Goal: Information Seeking & Learning: Learn about a topic

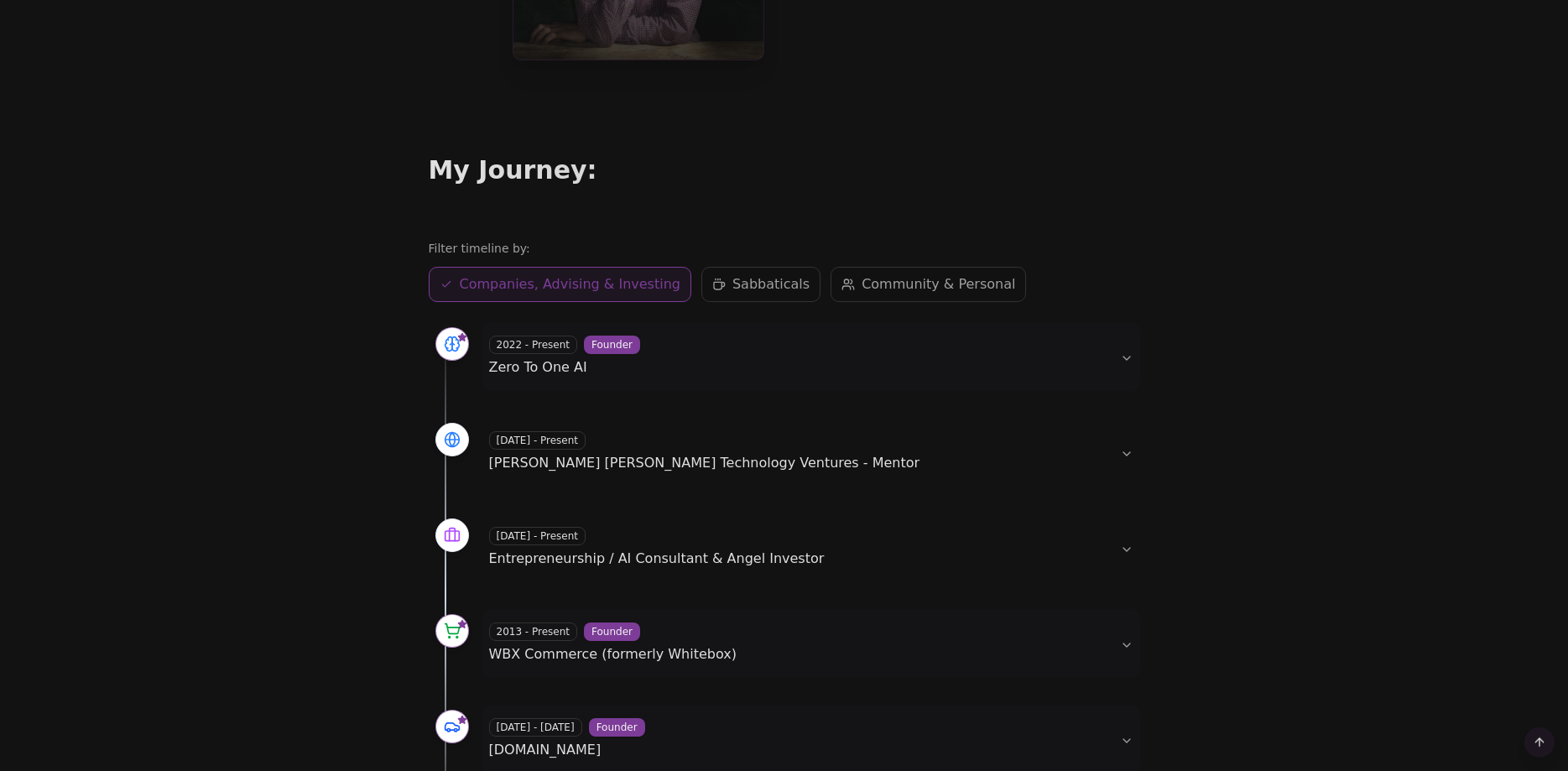
scroll to position [342, 0]
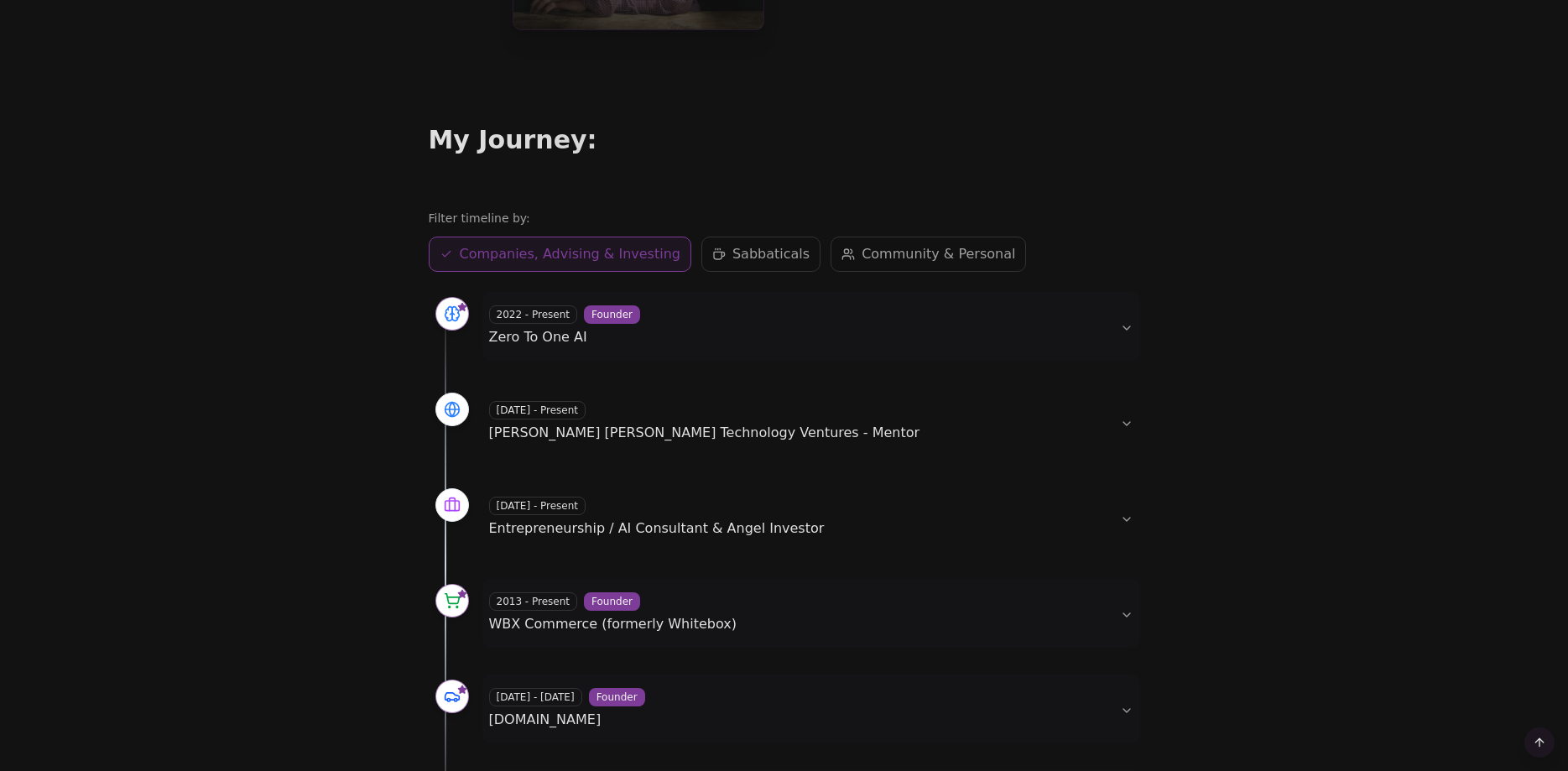
click at [560, 329] on span "Zero To One AI" at bounding box center [538, 336] width 98 height 16
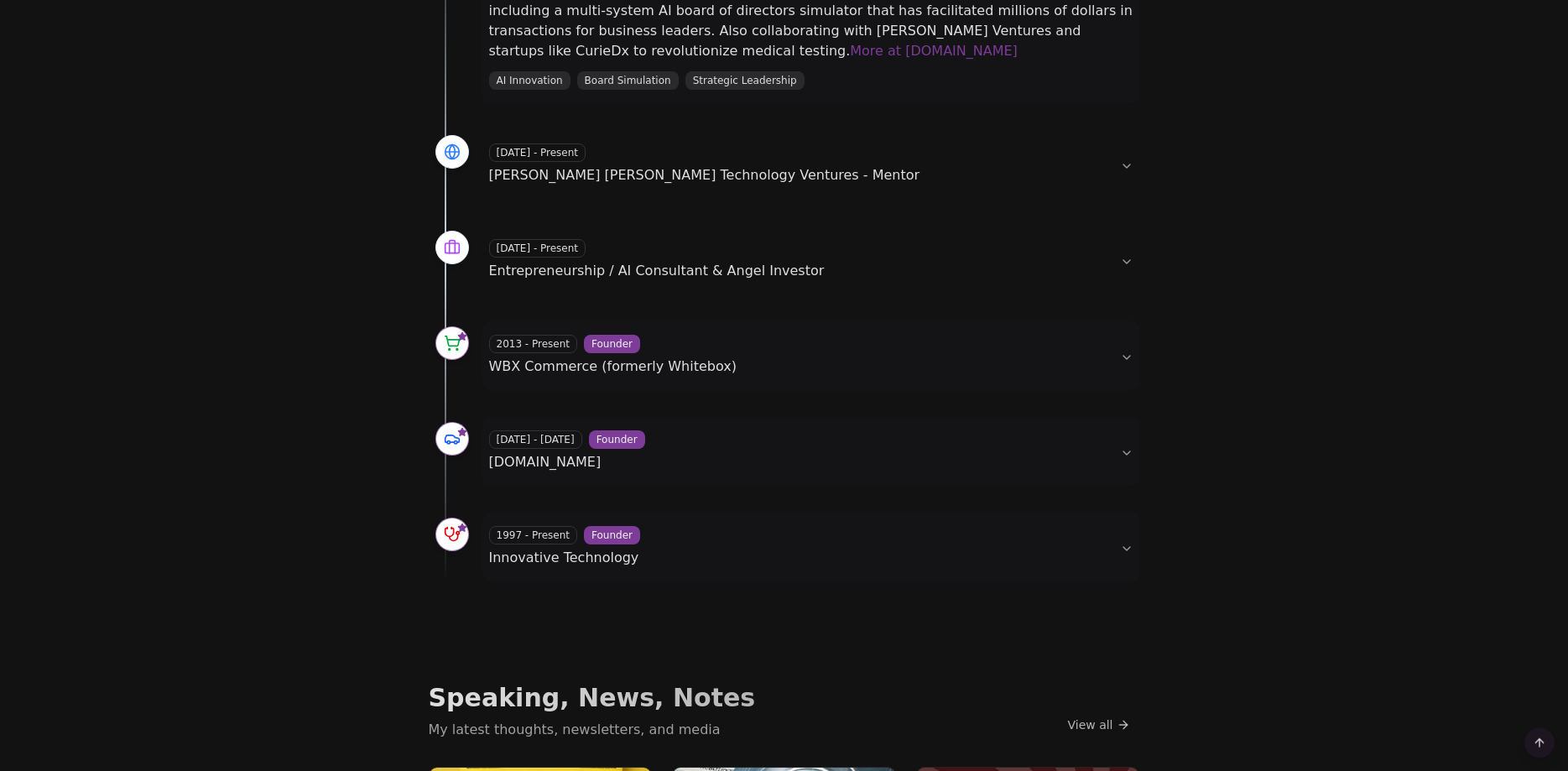
scroll to position [770, 0]
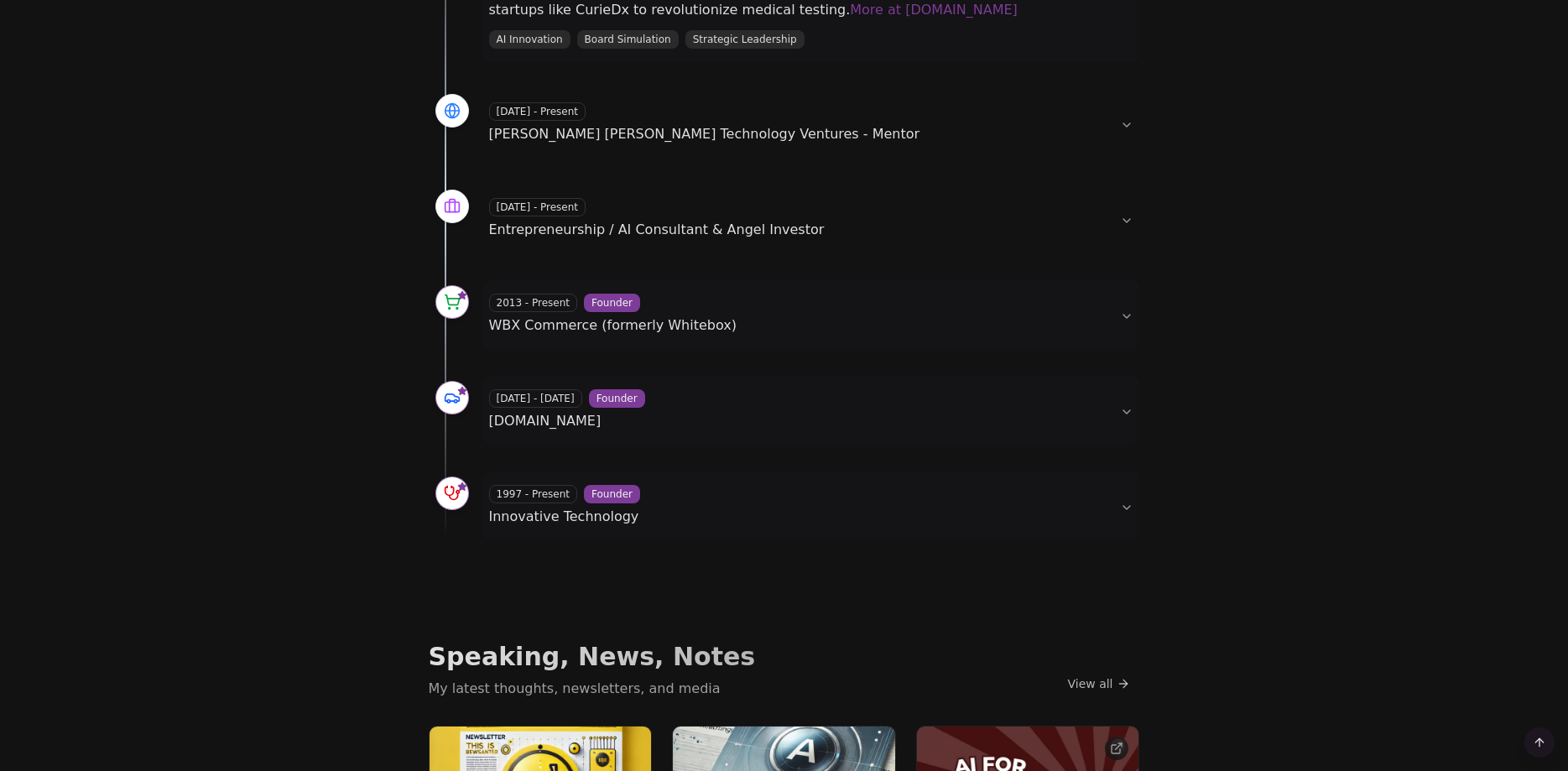
click at [626, 412] on div "[DATE] - [DATE] Founder [DOMAIN_NAME]" at bounding box center [797, 410] width 617 height 42
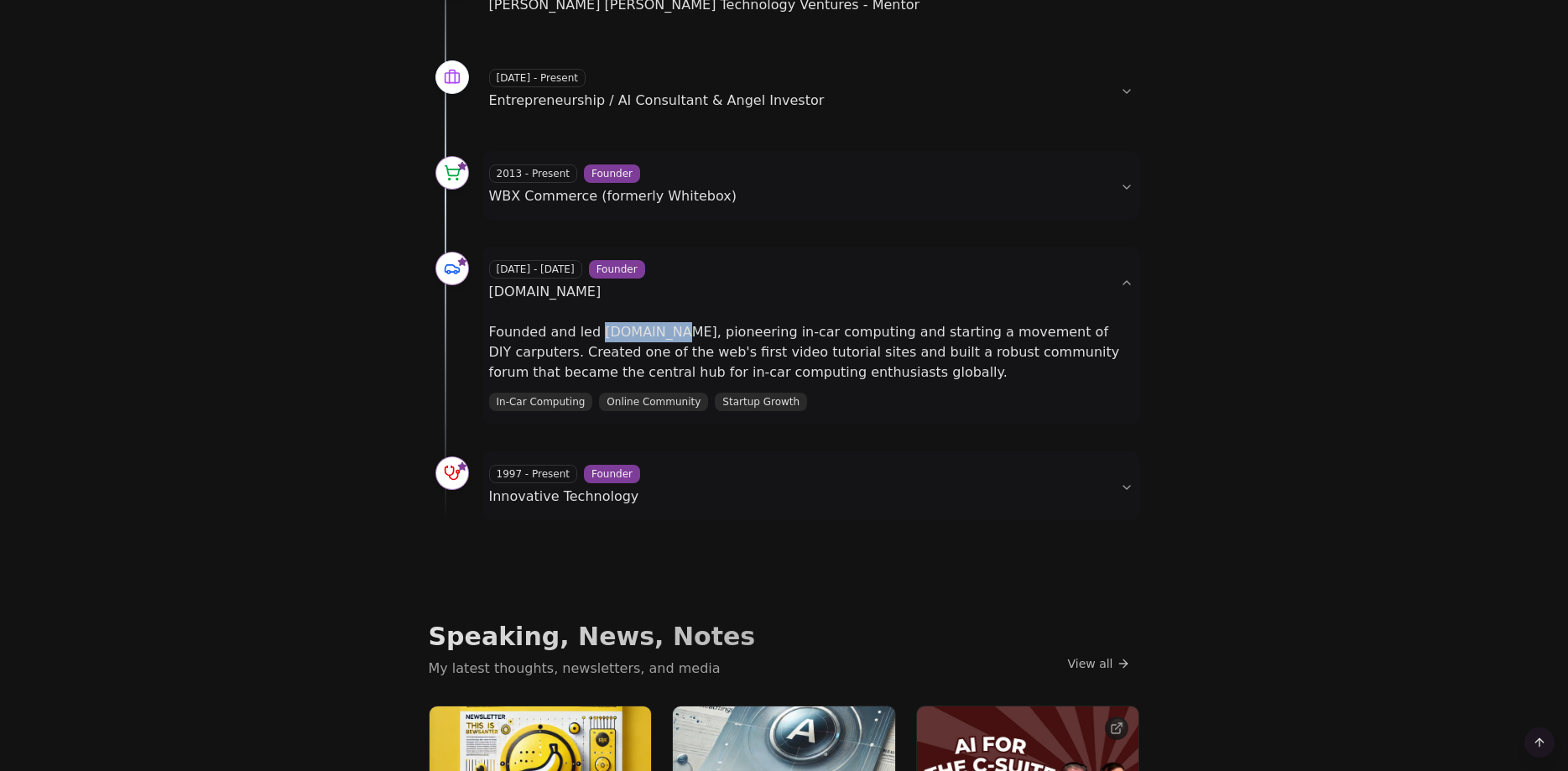
drag, startPoint x: 595, startPoint y: 332, endPoint x: 664, endPoint y: 335, distance: 69.1
click at [664, 335] on p "Founded and led [DOMAIN_NAME], pioneering in-car computing and starting a movem…" at bounding box center [811, 352] width 644 height 61
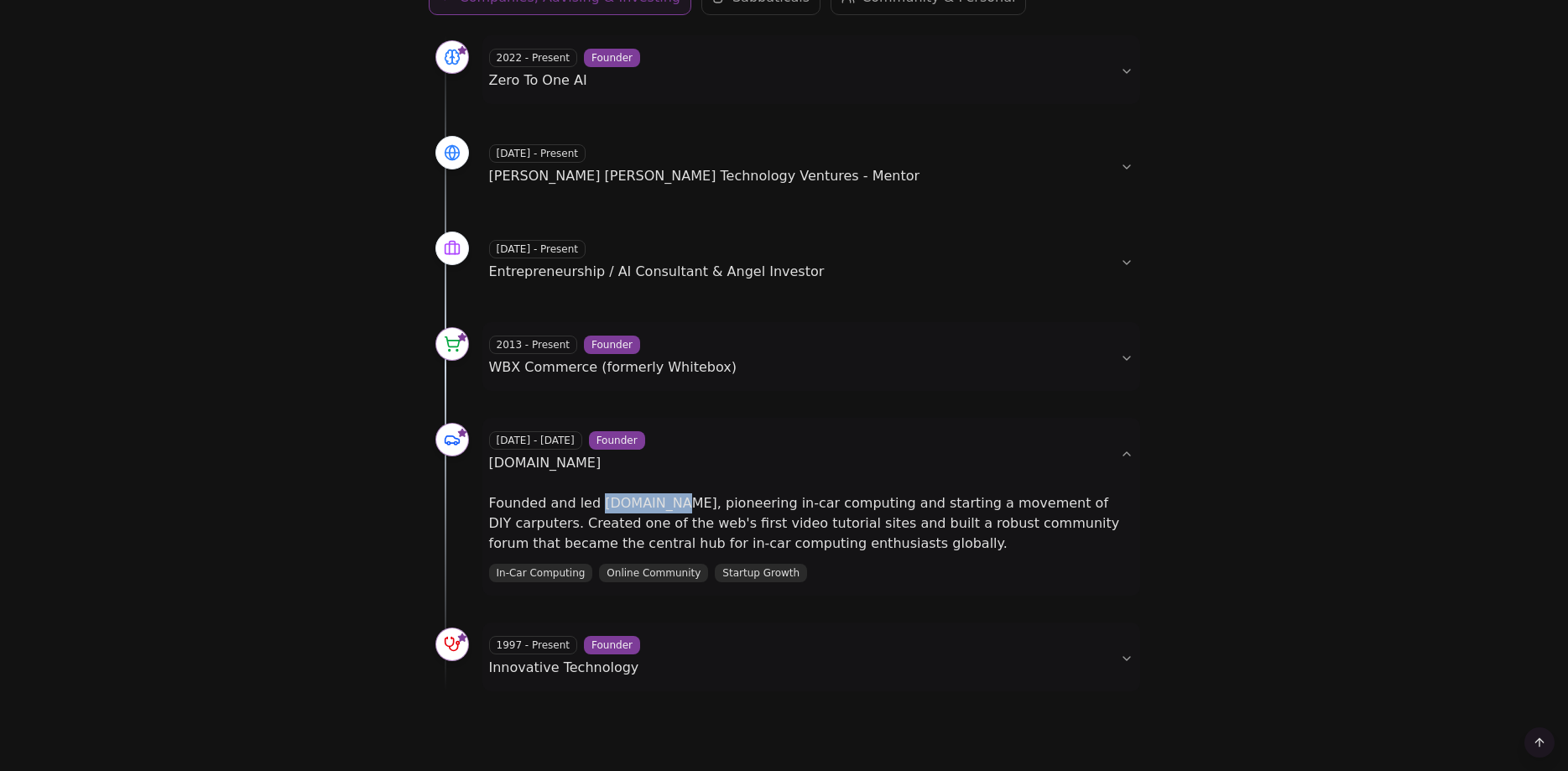
click at [615, 371] on span "WBX Commerce (formerly Whitebox)" at bounding box center [612, 367] width 247 height 16
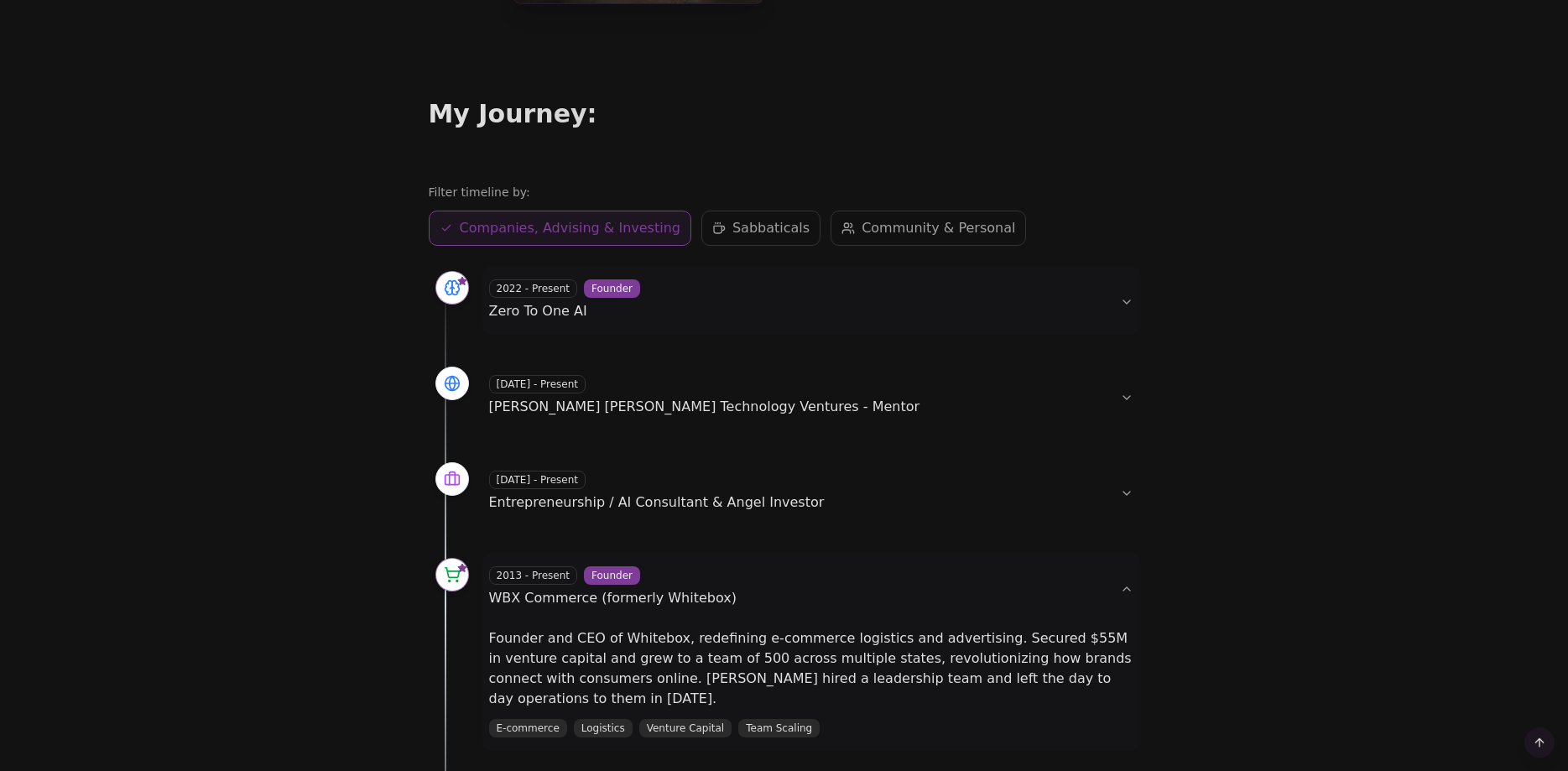
scroll to position [342, 0]
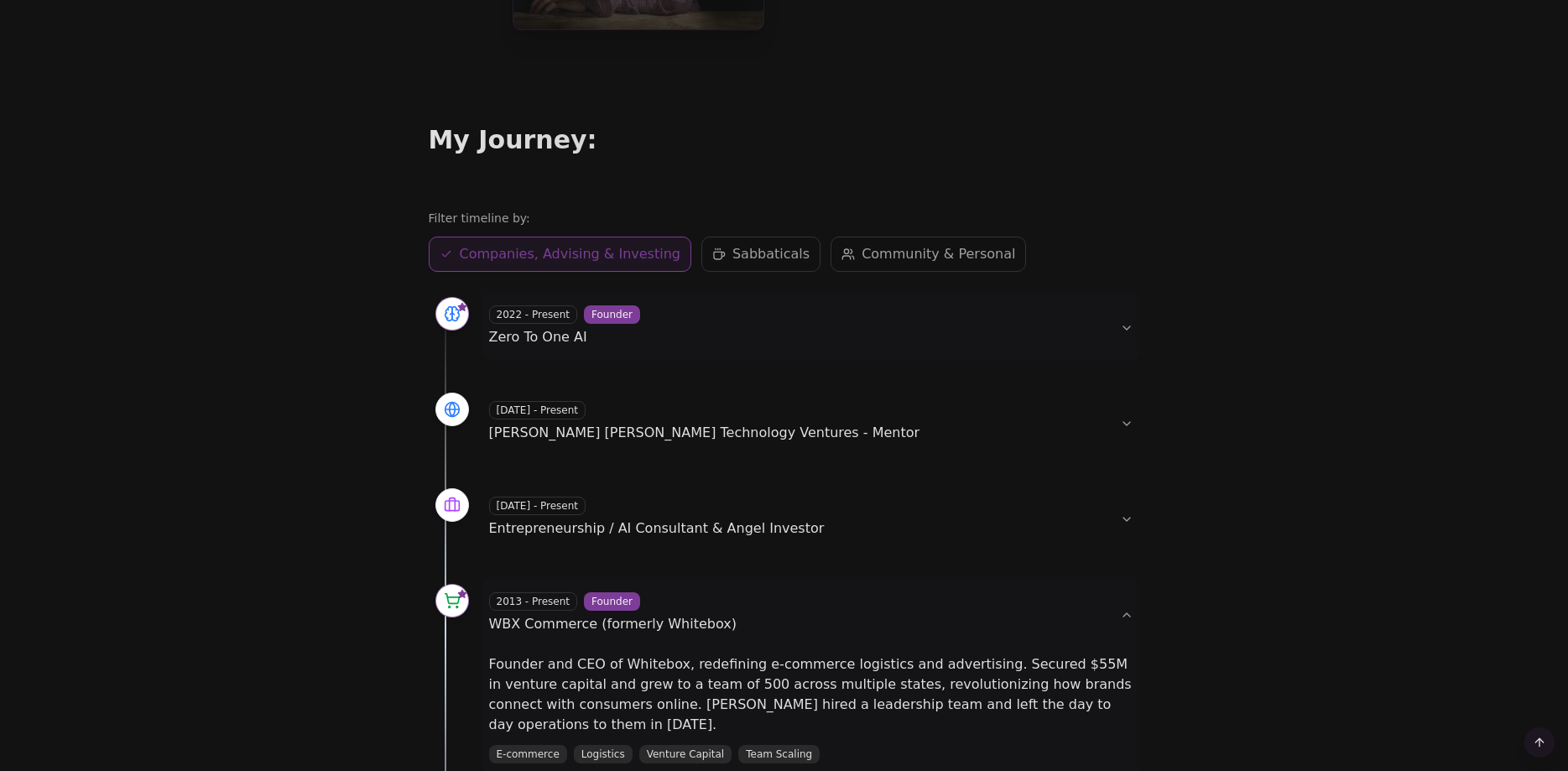
click at [710, 505] on div "[DATE] - Present Entrepreneurship / AI Consultant & Angel Investor" at bounding box center [797, 517] width 617 height 42
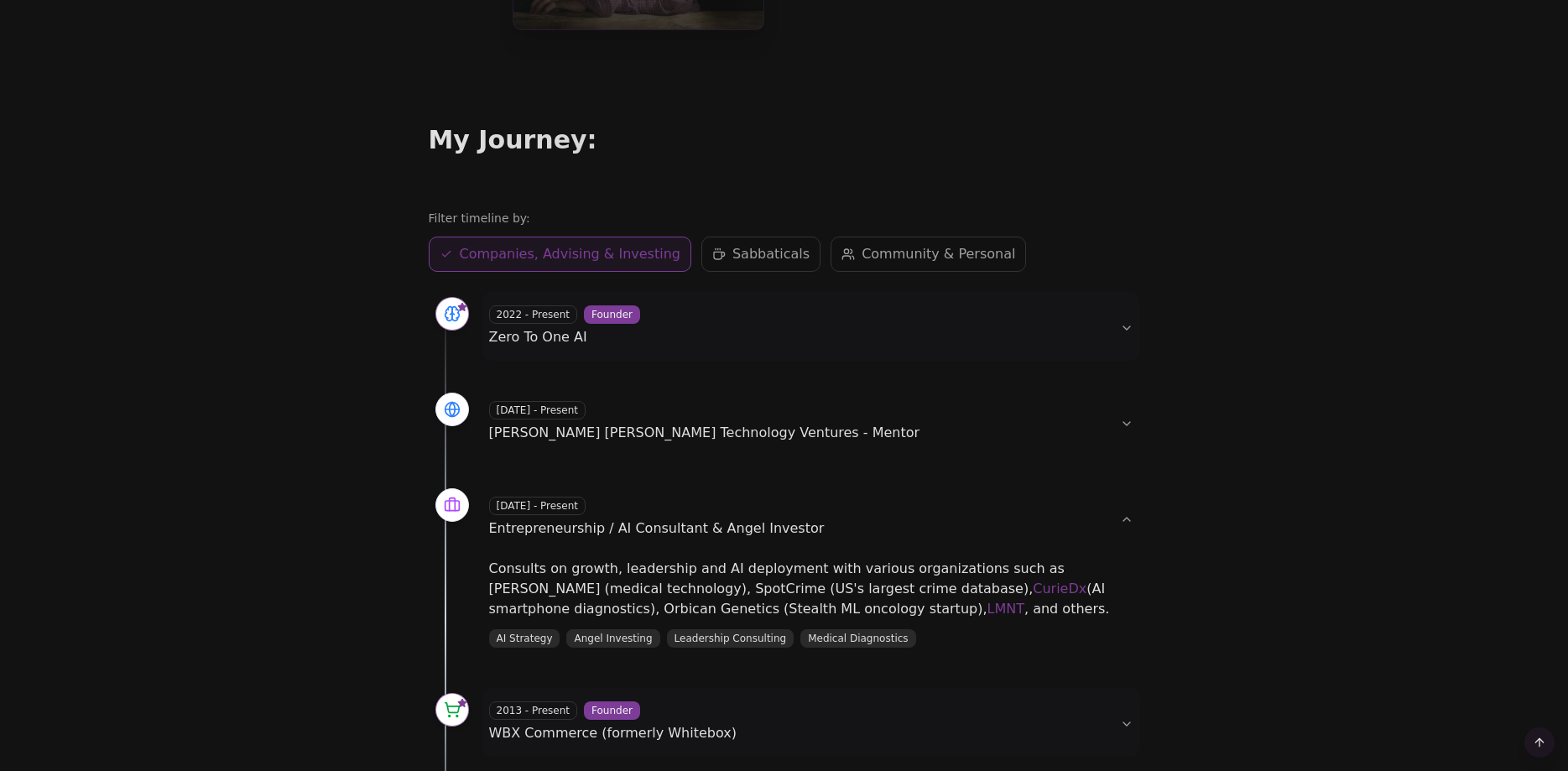
click at [784, 608] on p "Consults on growth, leadership and AI deployment with various organizations suc…" at bounding box center [811, 589] width 644 height 61
click at [538, 343] on span "Zero To One AI" at bounding box center [538, 336] width 98 height 16
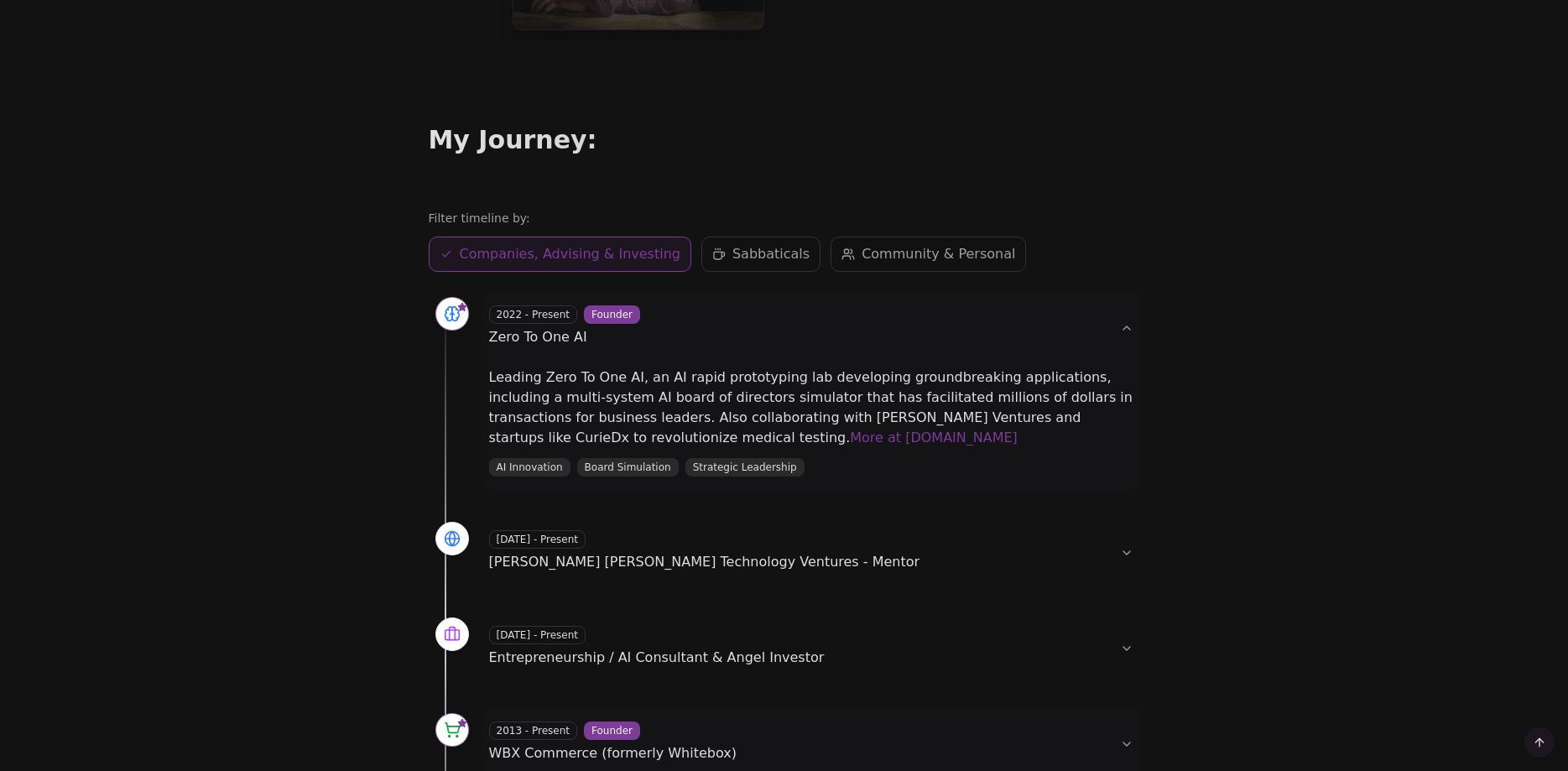
click at [850, 436] on link "More at [DOMAIN_NAME]" at bounding box center [934, 437] width 168 height 16
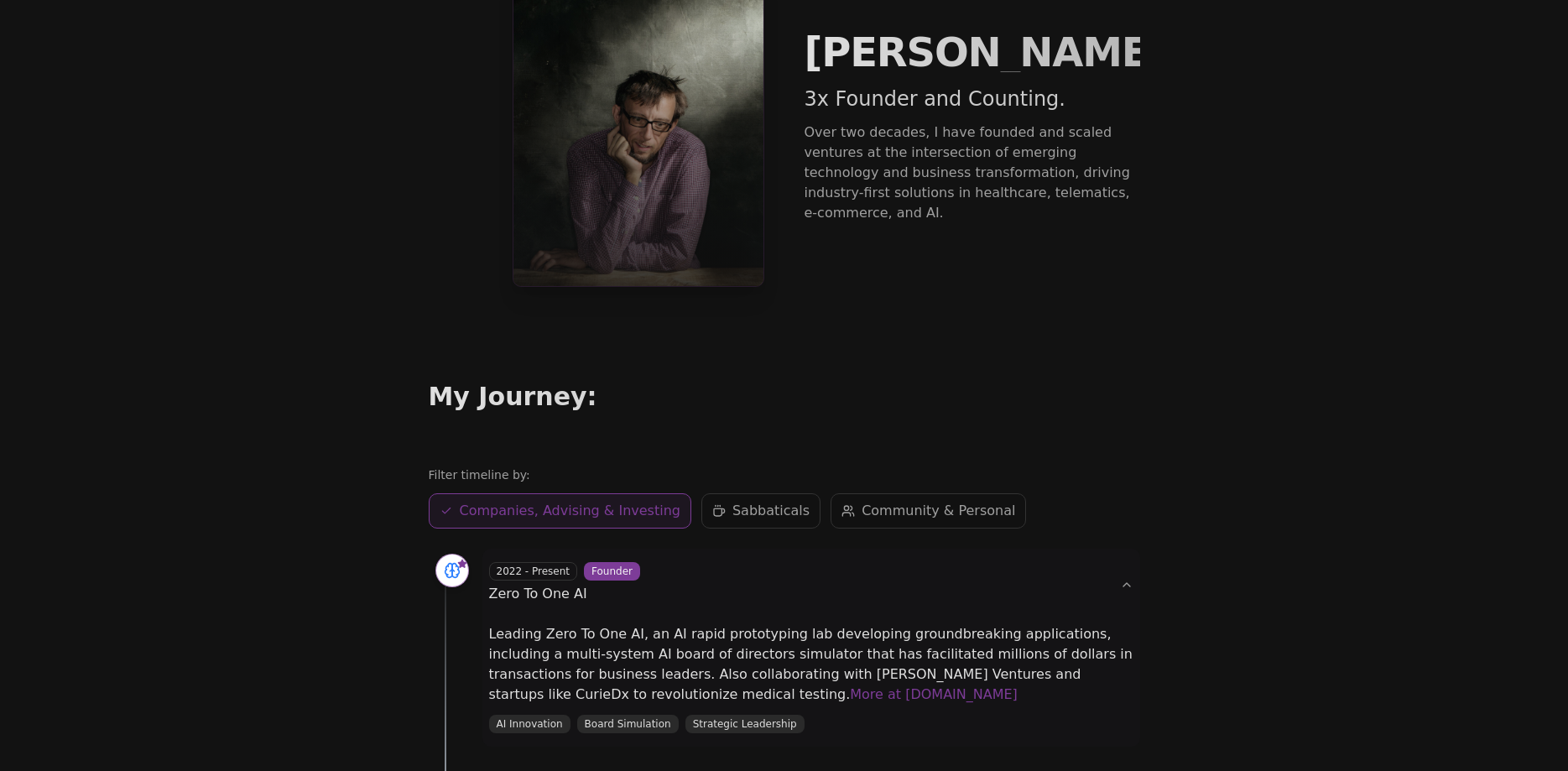
click at [733, 512] on span "Sabbaticals" at bounding box center [771, 511] width 77 height 21
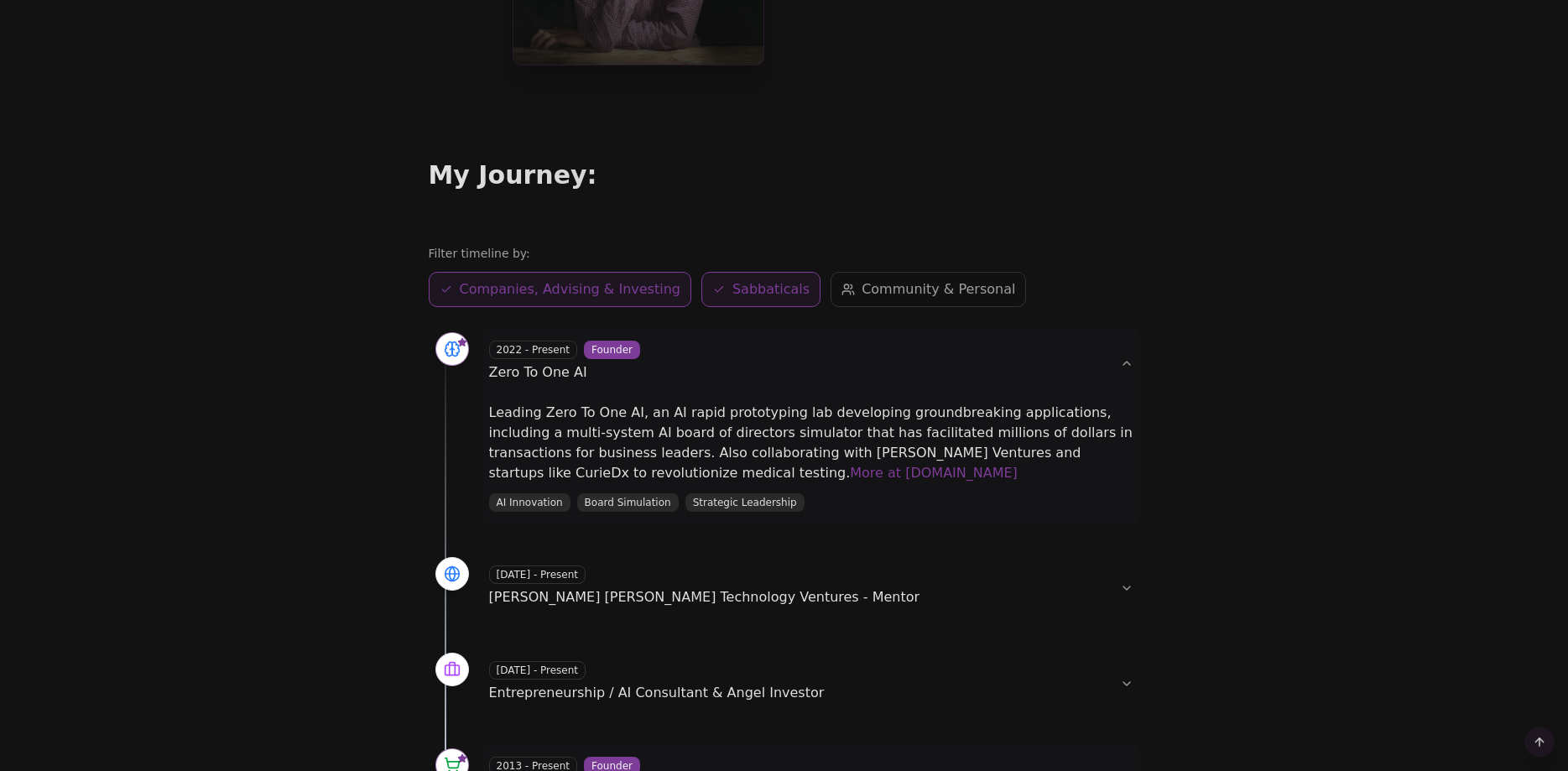
scroll to position [342, 0]
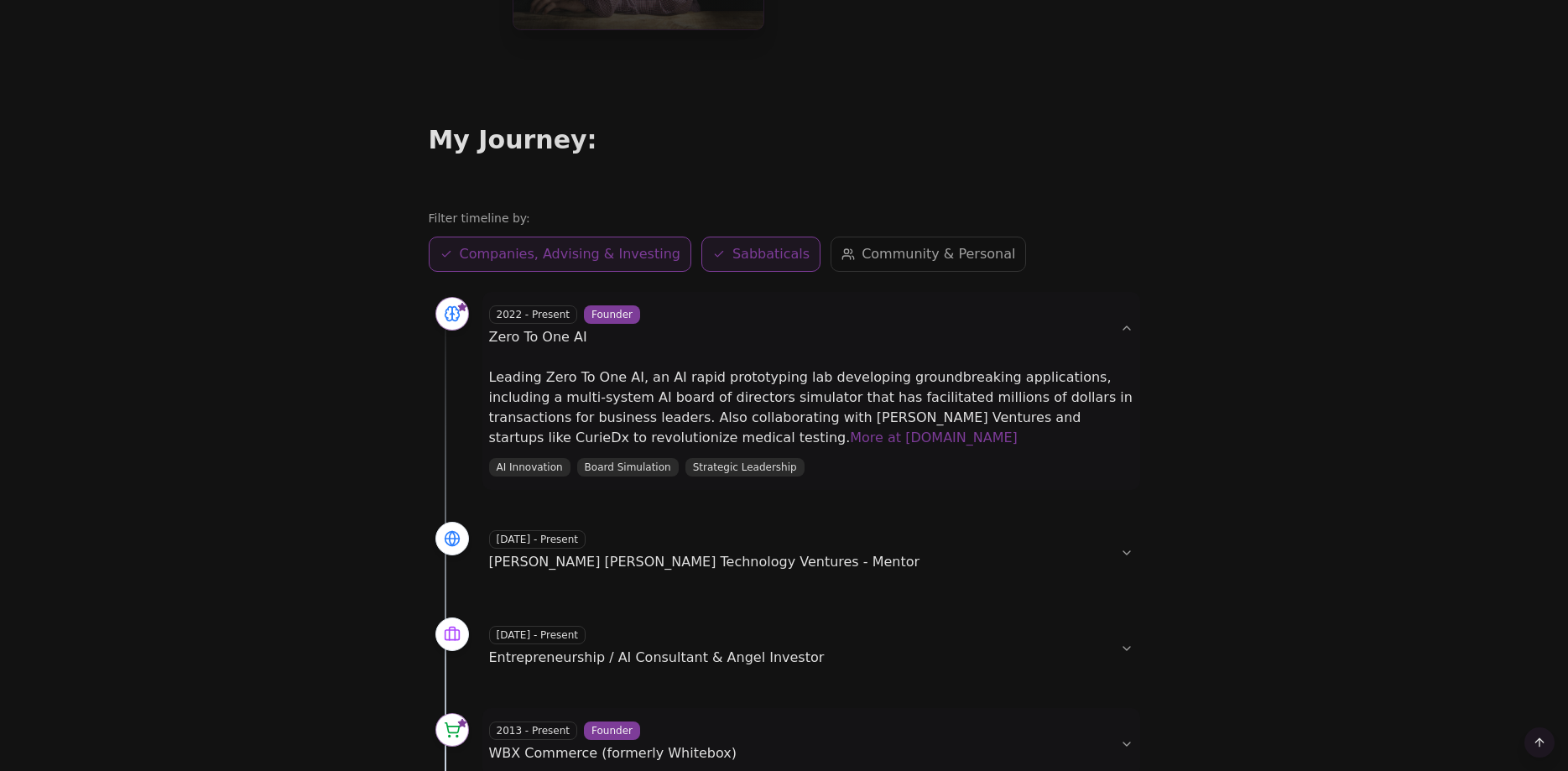
click at [530, 256] on span "Companies, Advising & Investing" at bounding box center [570, 254] width 221 height 21
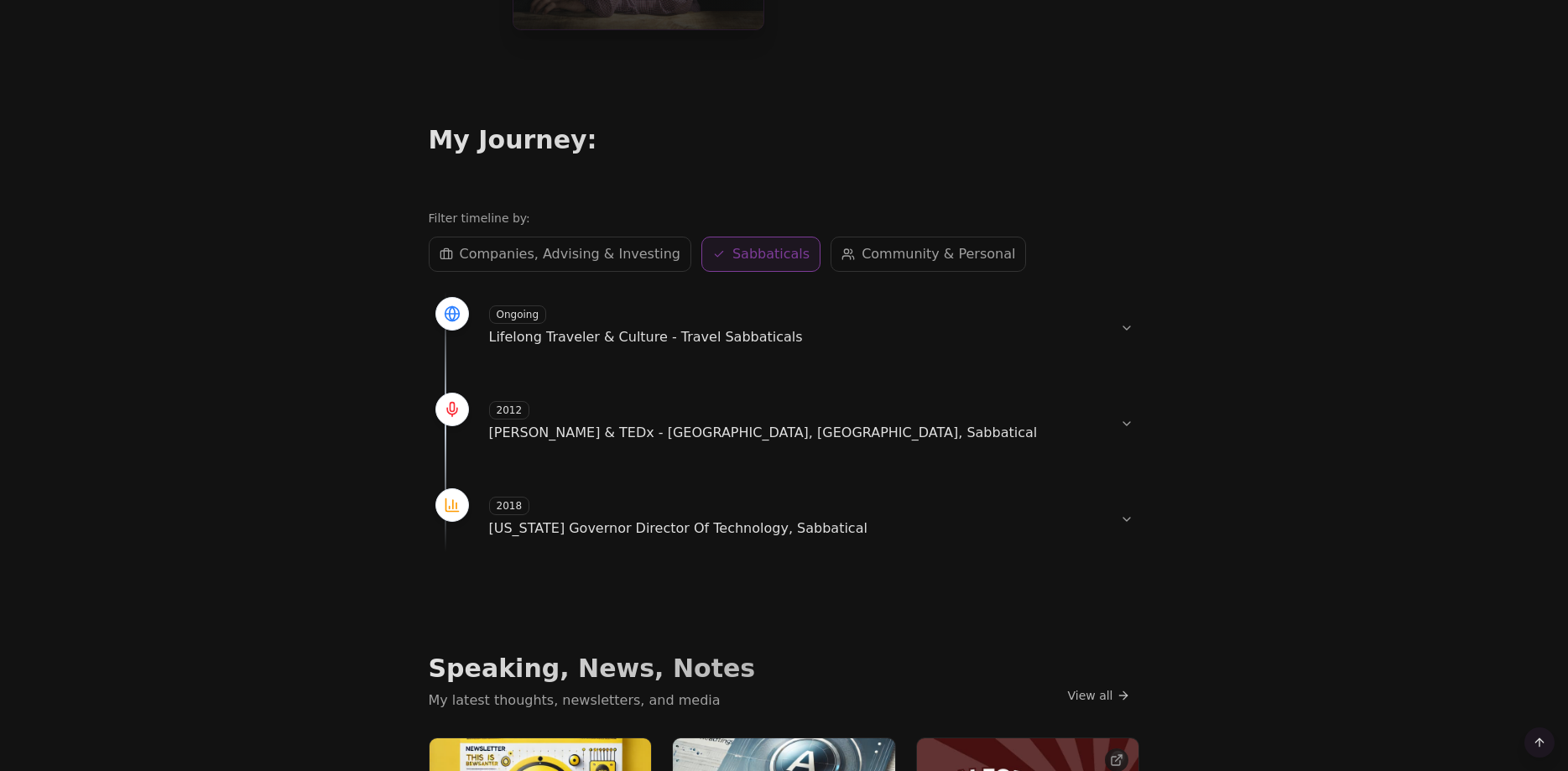
click at [763, 270] on button "Sabbaticals Sabbaticals" at bounding box center [760, 253] width 119 height 35
click at [756, 257] on span "Sabbaticals" at bounding box center [771, 254] width 77 height 21
click at [862, 252] on span "Community & Personal" at bounding box center [938, 254] width 153 height 21
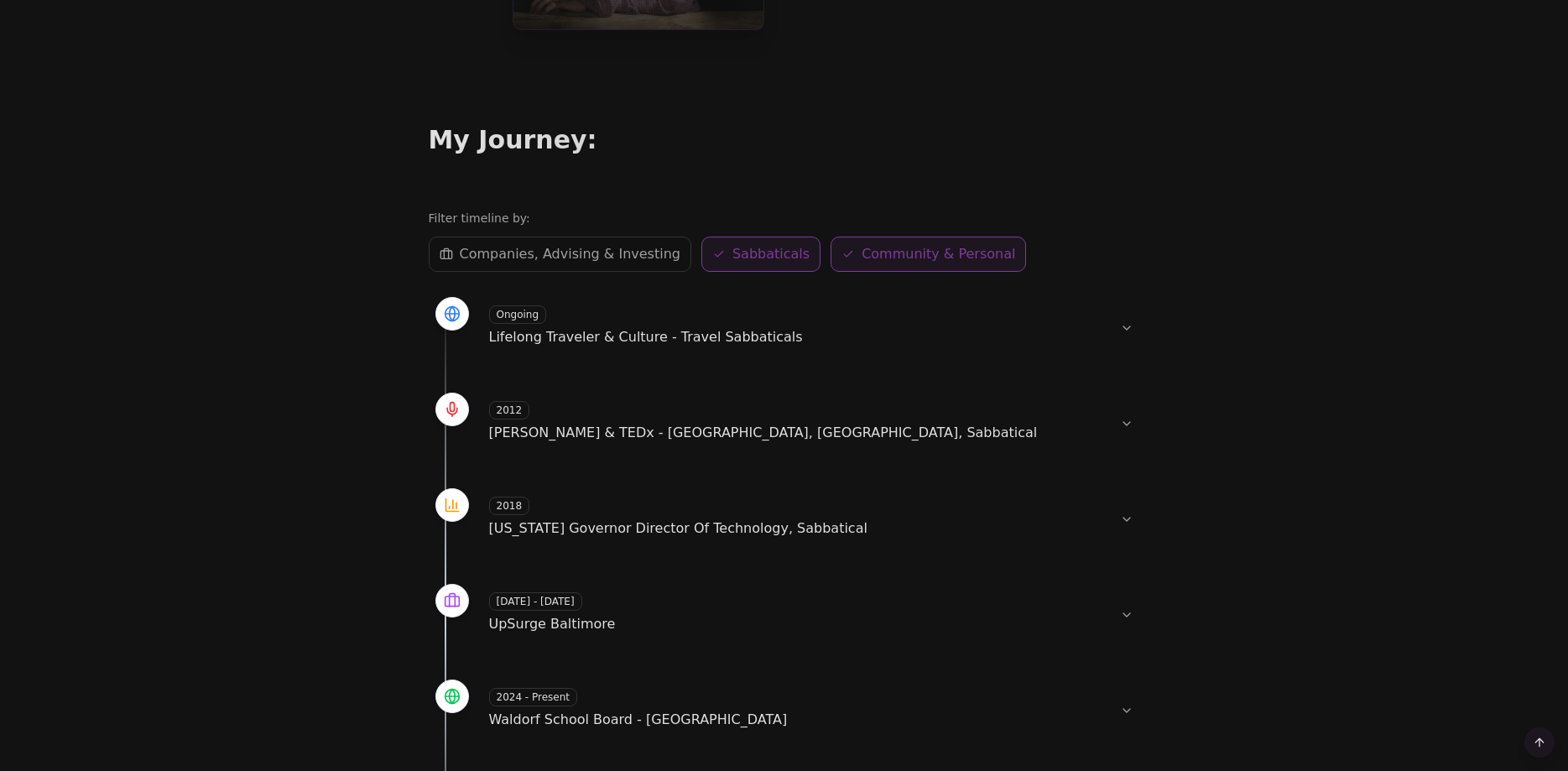
click at [703, 260] on button "Sabbaticals Sabbaticals" at bounding box center [760, 253] width 119 height 35
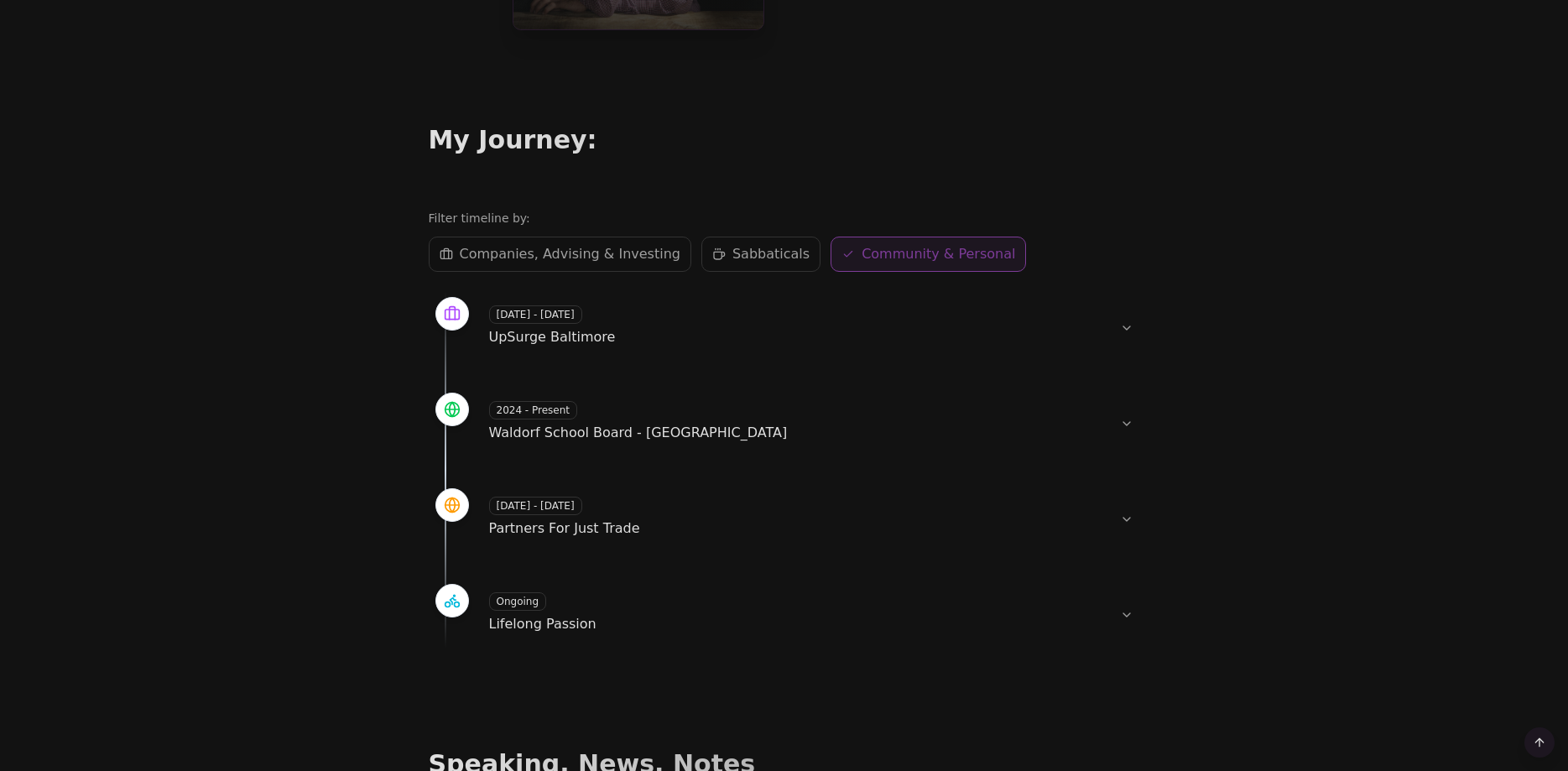
click at [581, 422] on div "2024 - Present Waldorf School Board - [GEOGRAPHIC_DATA]" at bounding box center [797, 422] width 617 height 42
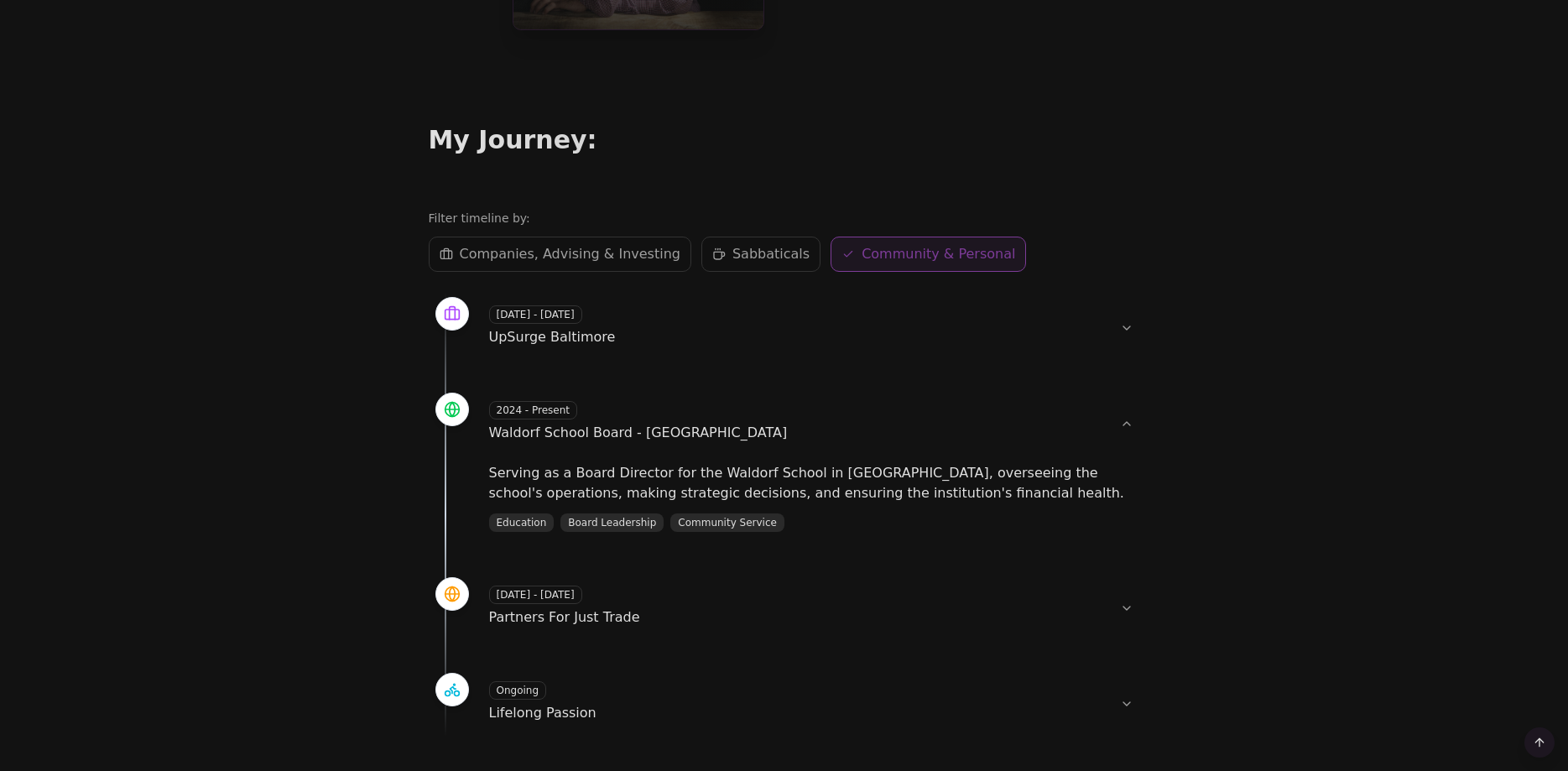
click at [626, 709] on div "Ongoing Lifelong Passion" at bounding box center [797, 702] width 617 height 42
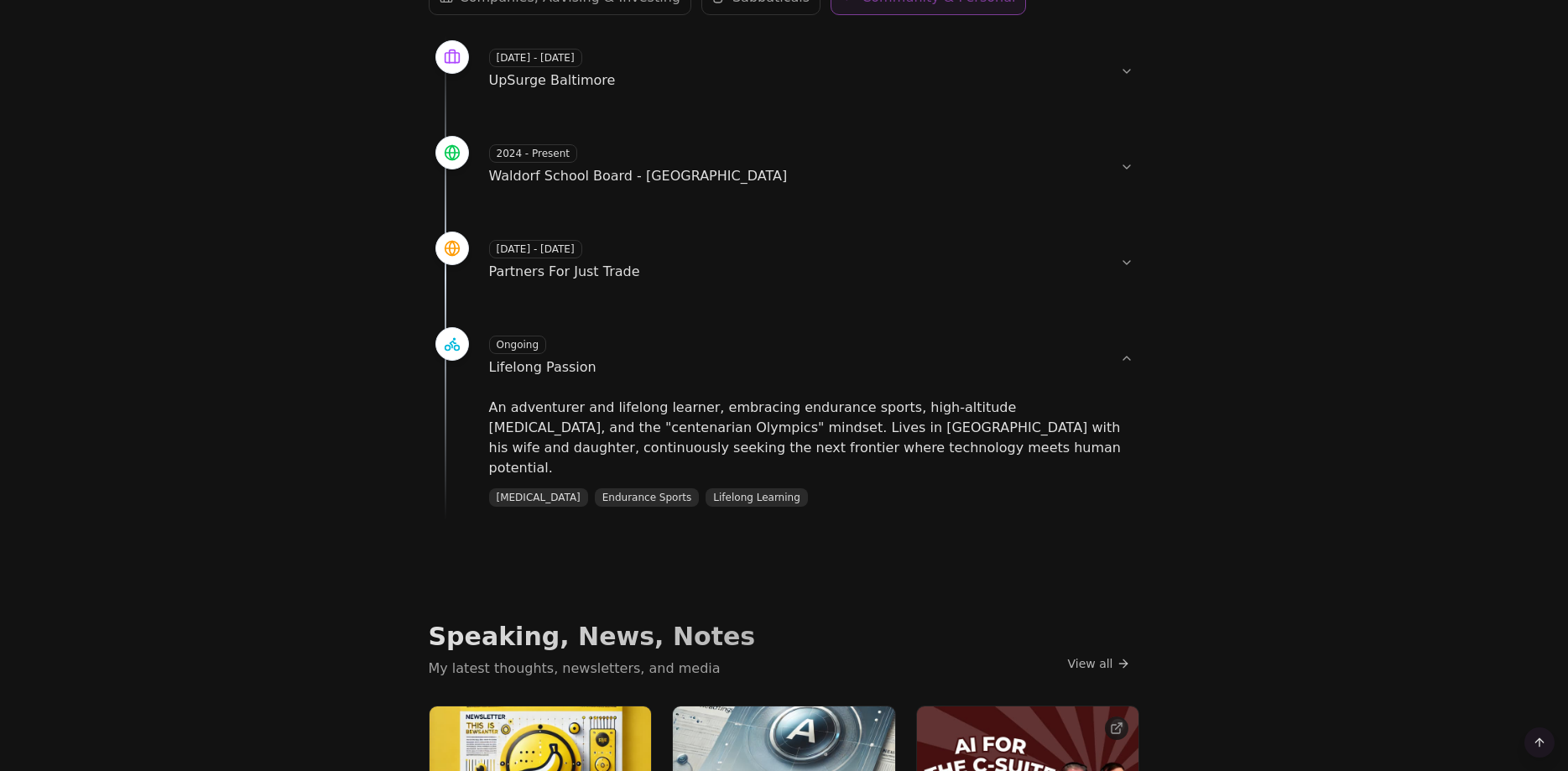
scroll to position [0, 0]
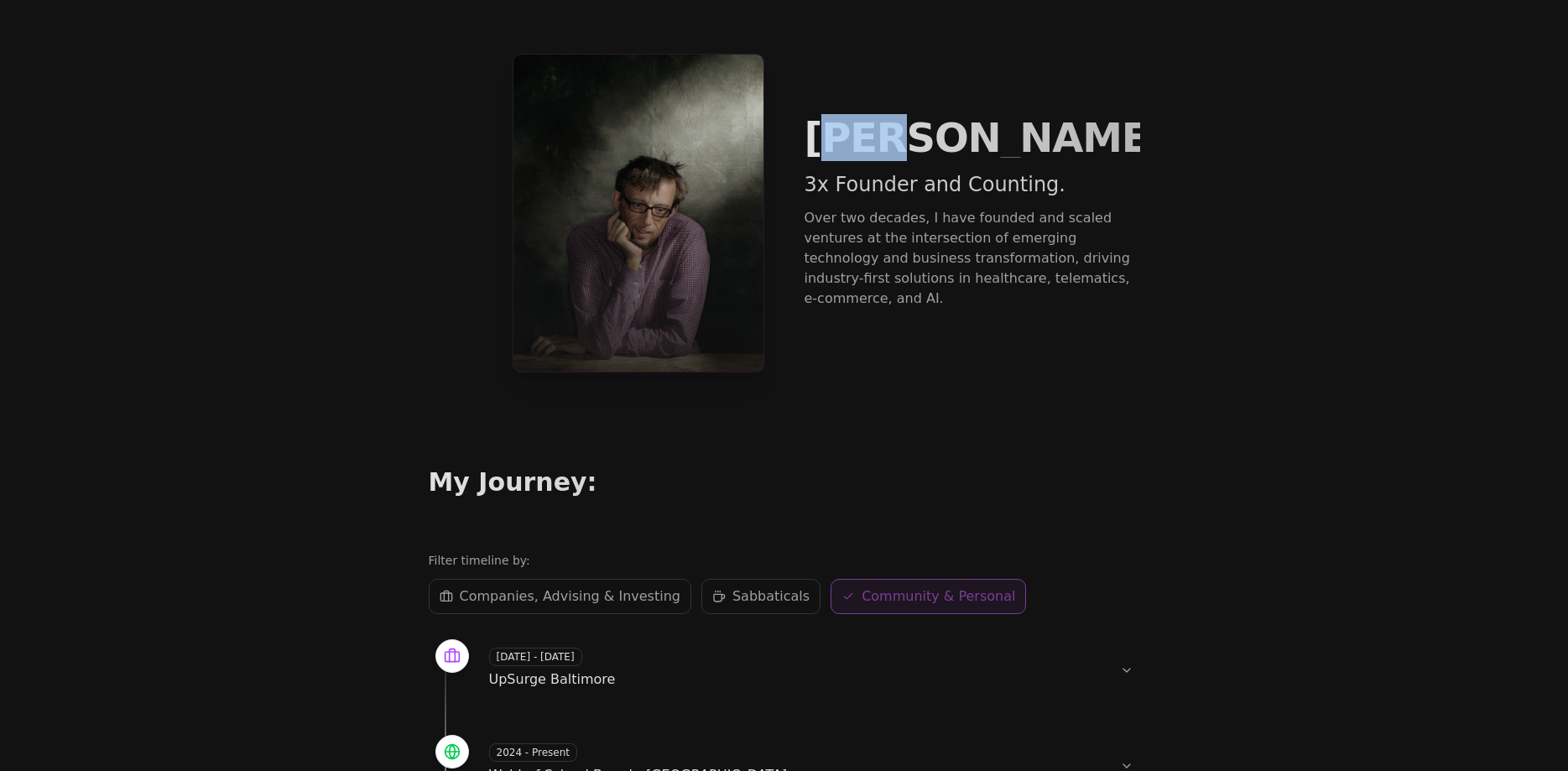
drag, startPoint x: 818, startPoint y: 147, endPoint x: 890, endPoint y: 154, distance: 72.3
click at [890, 154] on h1 "[PERSON_NAME]" at bounding box center [972, 137] width 336 height 40
